Goal: Task Accomplishment & Management: Manage account settings

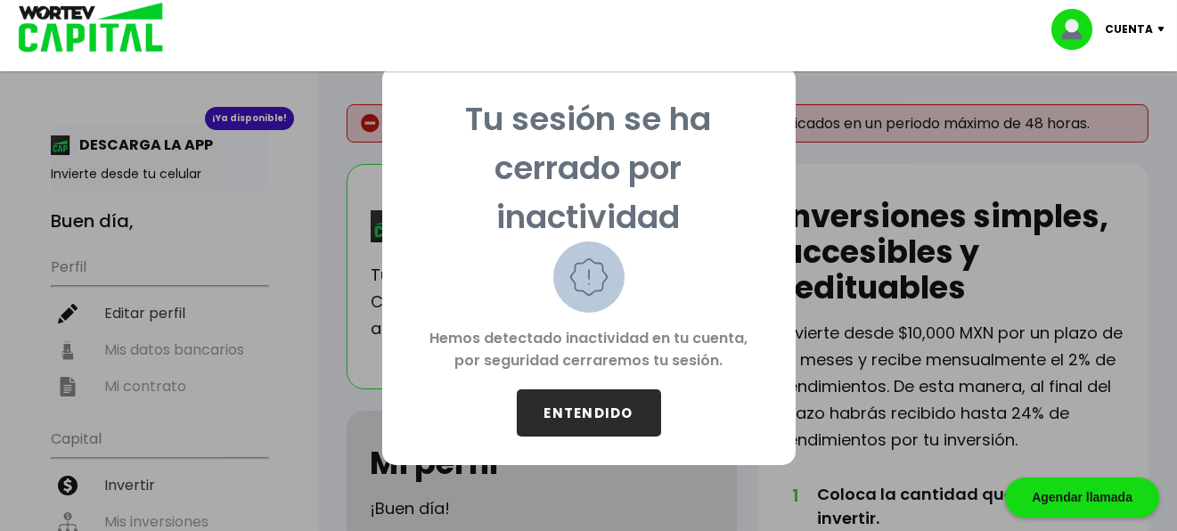
click at [560, 429] on button "ENTENDIDO" at bounding box center [589, 412] width 144 height 47
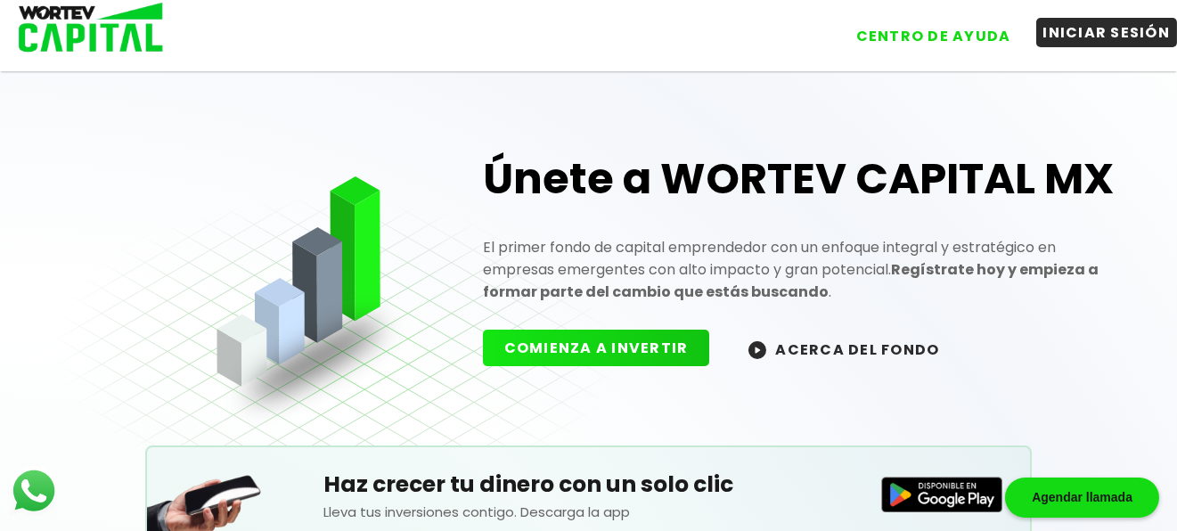
click at [1109, 30] on button "INICIAR SESIÓN" at bounding box center [1107, 32] width 142 height 29
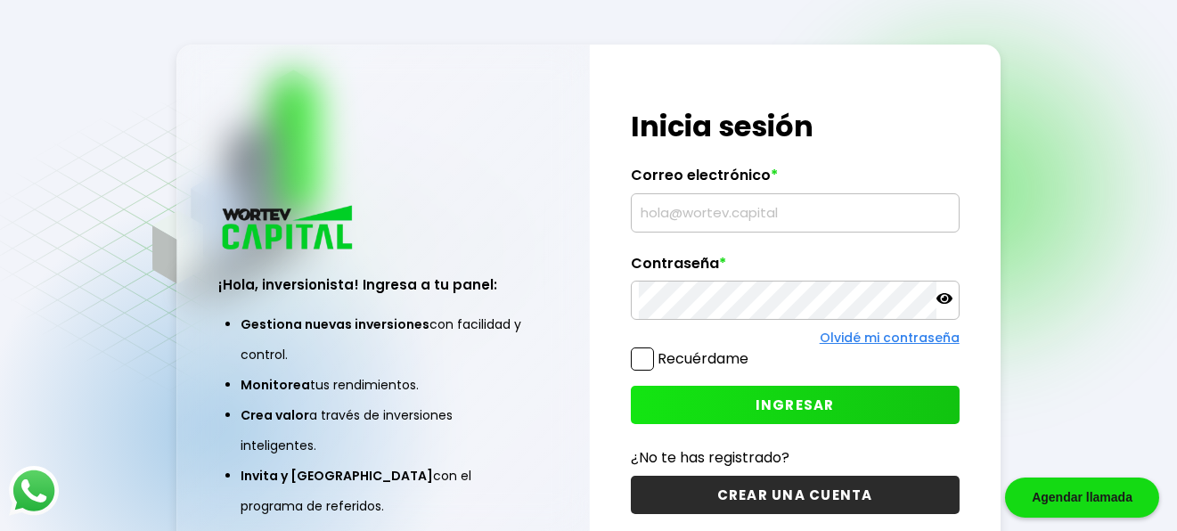
click at [782, 215] on input "text" at bounding box center [795, 212] width 313 height 37
type input "J"
type input "j"
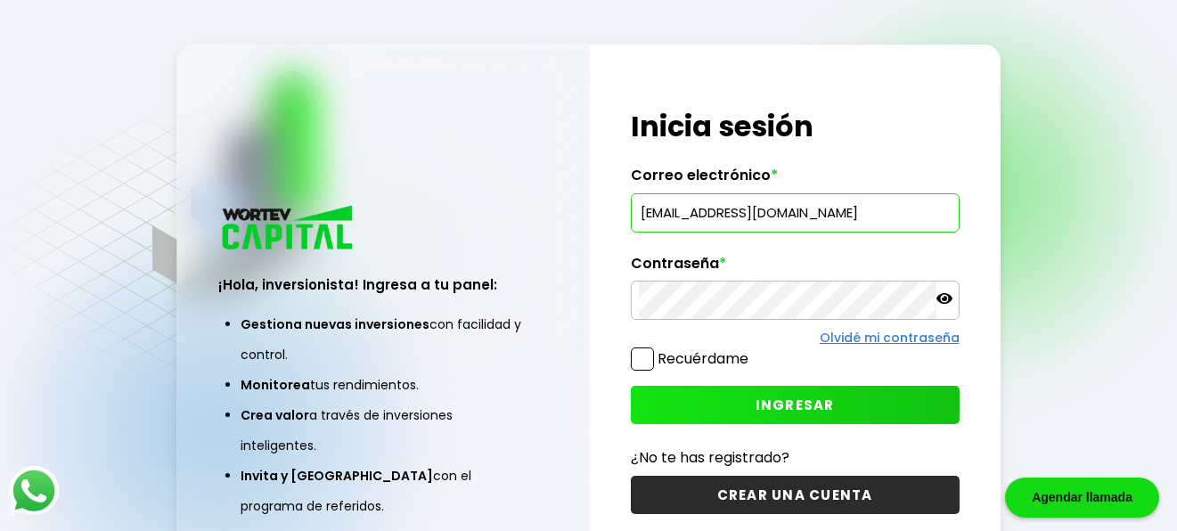
type input "[EMAIL_ADDRESS][DOMAIN_NAME]"
click at [874, 421] on button "INGRESAR" at bounding box center [795, 405] width 329 height 38
click at [886, 405] on button "INGRESAR" at bounding box center [795, 405] width 329 height 38
click at [818, 421] on button "INGRESAR" at bounding box center [795, 405] width 329 height 38
click at [895, 406] on button "INGRESAR" at bounding box center [795, 405] width 329 height 38
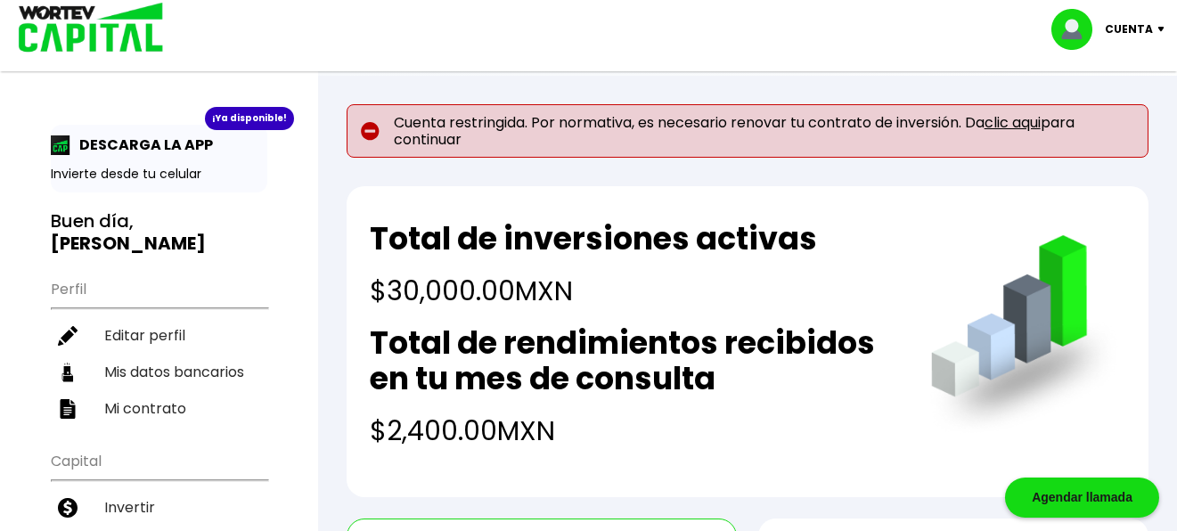
click at [487, 132] on span "Cuenta restringida. Por normativa, es necesario renovar tu contrato de inversió…" at bounding box center [764, 131] width 741 height 34
click at [89, 227] on h3 "Buen día, [PERSON_NAME]" at bounding box center [159, 232] width 217 height 45
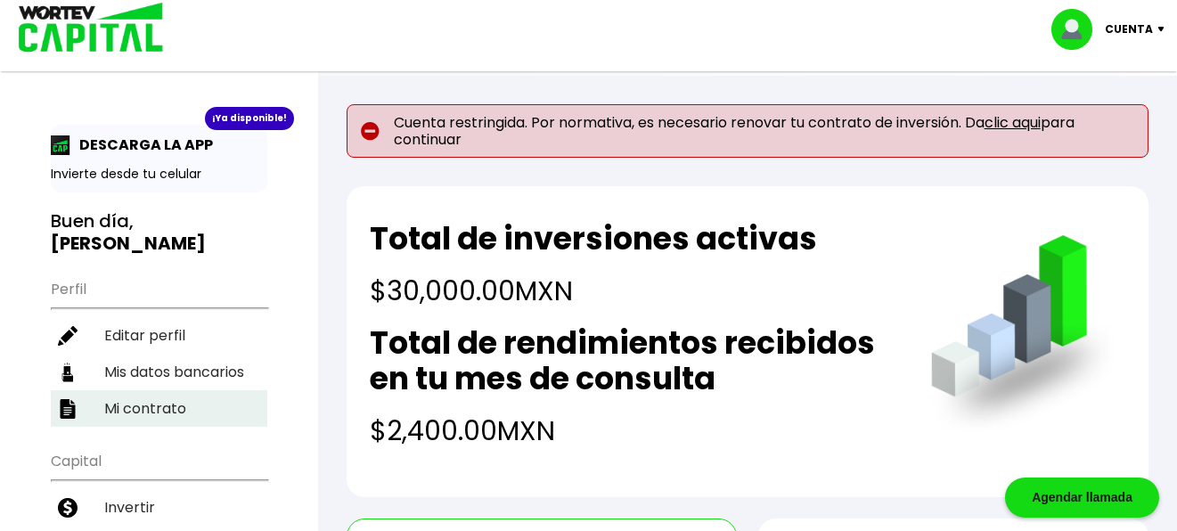
click at [112, 405] on li "Mi contrato" at bounding box center [159, 408] width 217 height 37
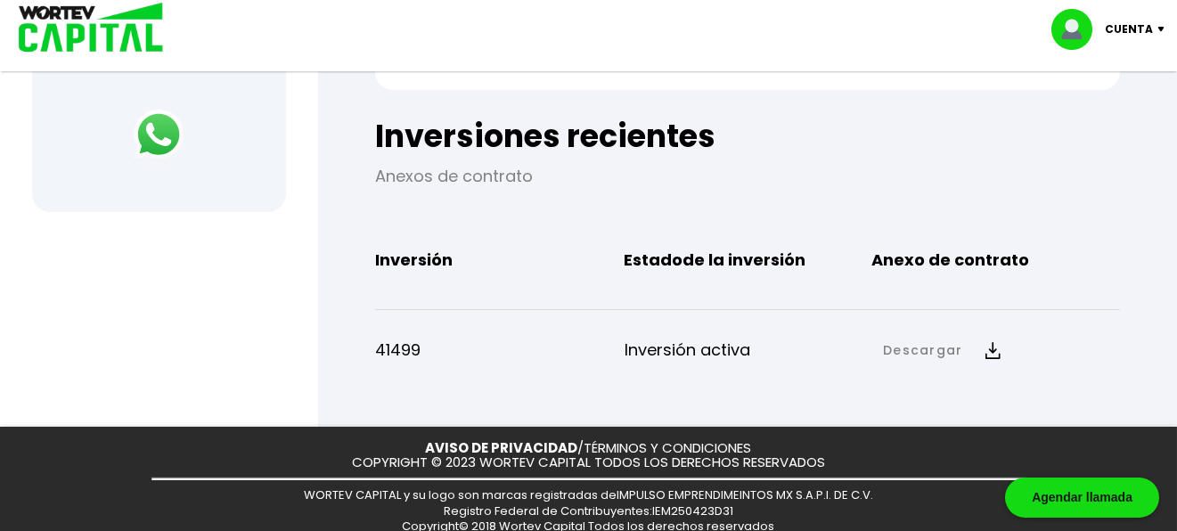
scroll to position [793, 0]
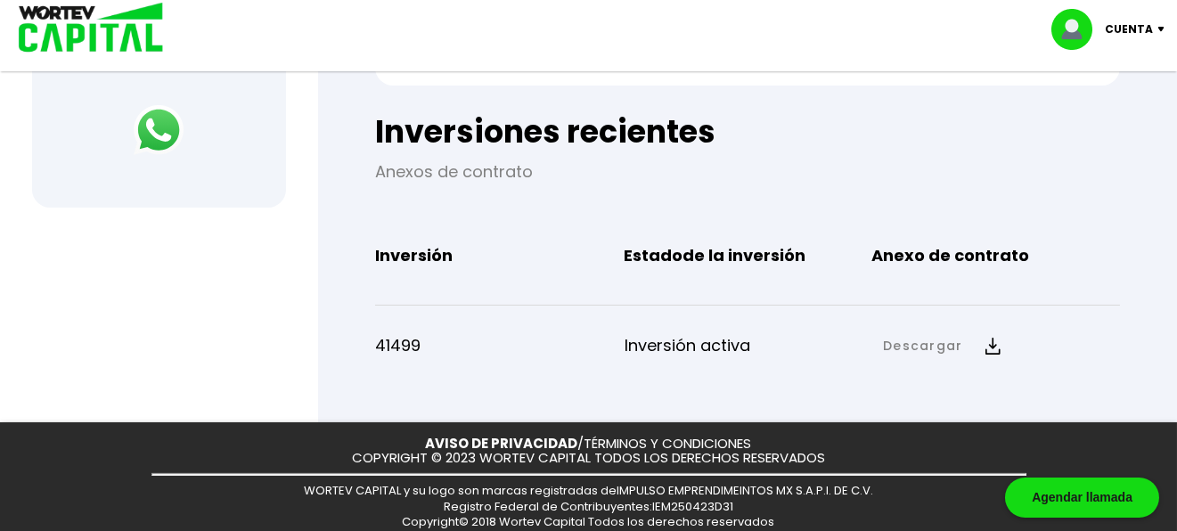
click at [660, 351] on p "Inversión activa" at bounding box center [749, 345] width 248 height 27
click at [407, 339] on p "41499" at bounding box center [500, 345] width 248 height 27
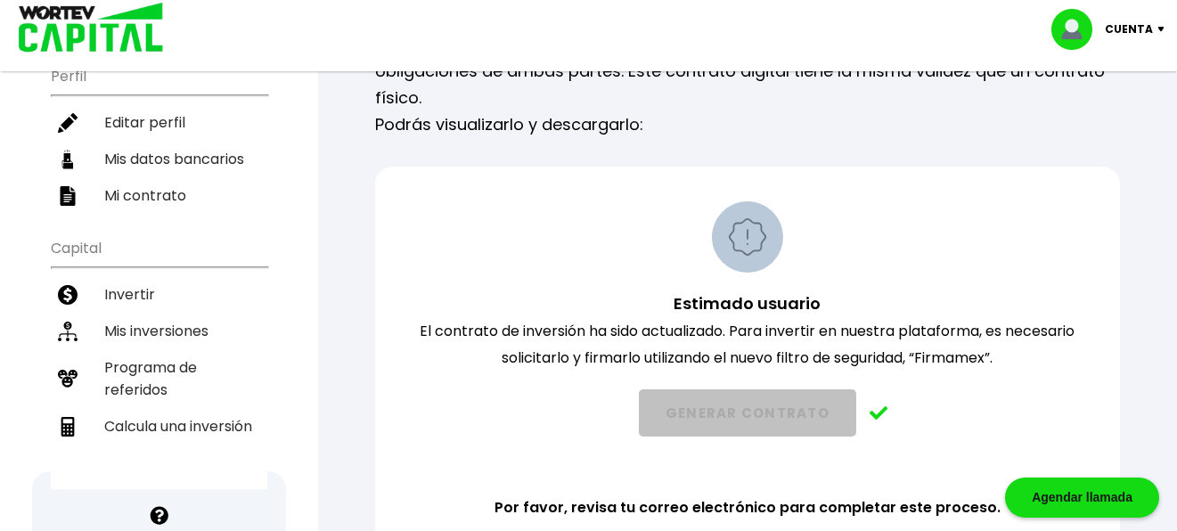
scroll to position [214, 0]
click at [108, 193] on li "Mi contrato" at bounding box center [159, 194] width 217 height 37
